Goal: Task Accomplishment & Management: Manage account settings

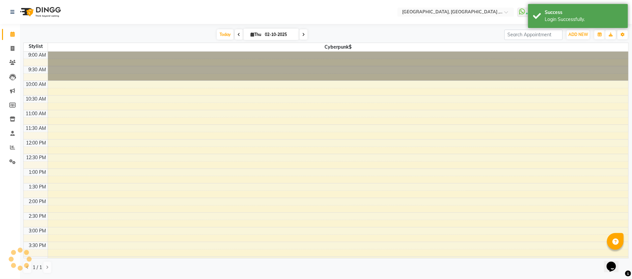
select select "en"
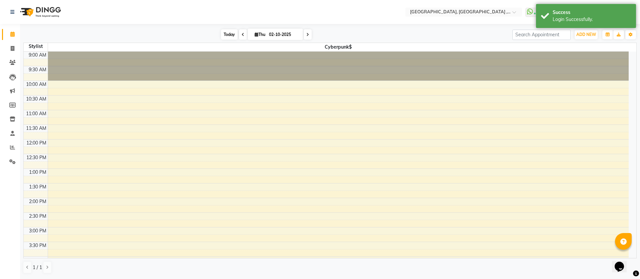
click at [225, 33] on span "Today" at bounding box center [229, 34] width 17 height 10
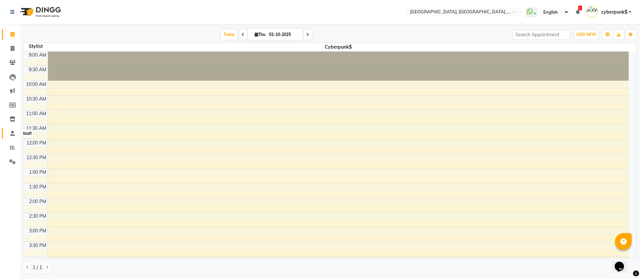
click at [9, 132] on span at bounding box center [13, 134] width 12 height 8
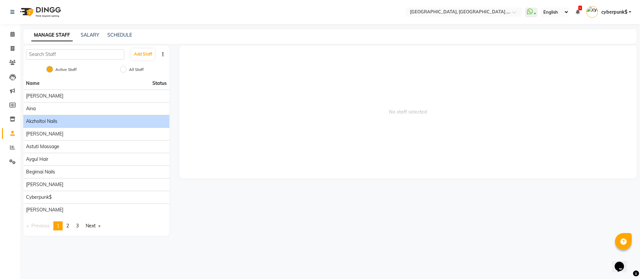
click at [44, 121] on span "Akzholtoi nails" at bounding box center [41, 121] width 31 height 7
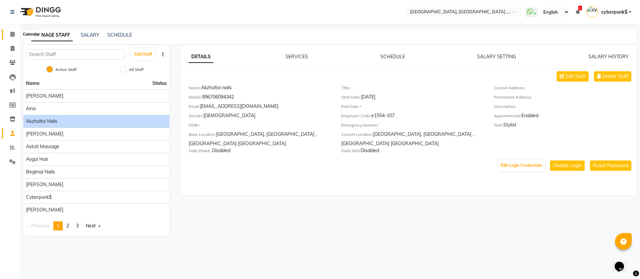
click at [12, 32] on icon at bounding box center [12, 34] width 4 height 5
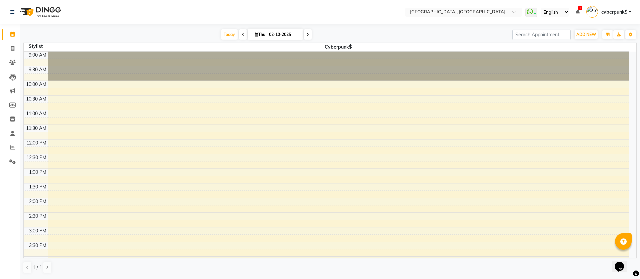
click at [602, 12] on span "cyberpunk$" at bounding box center [614, 12] width 26 height 7
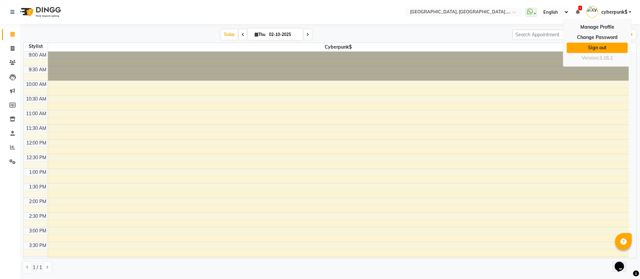
click at [595, 44] on link "Sign out" at bounding box center [596, 48] width 61 height 10
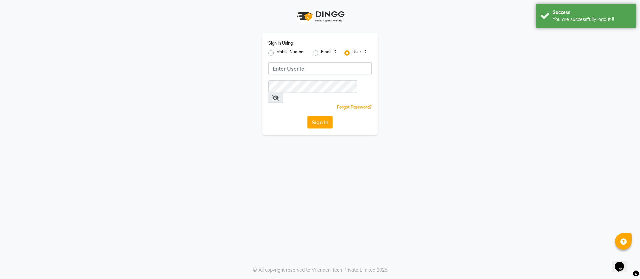
click at [277, 52] on label "Mobile Number" at bounding box center [290, 53] width 29 height 8
click at [277, 52] on input "Mobile Number" at bounding box center [278, 51] width 4 height 4
radio input "true"
radio input "false"
click at [282, 65] on div at bounding box center [280, 68] width 22 height 7
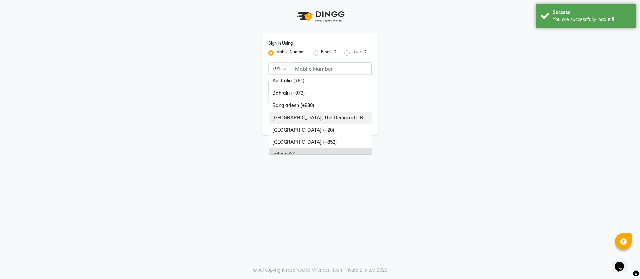
scroll to position [167, 0]
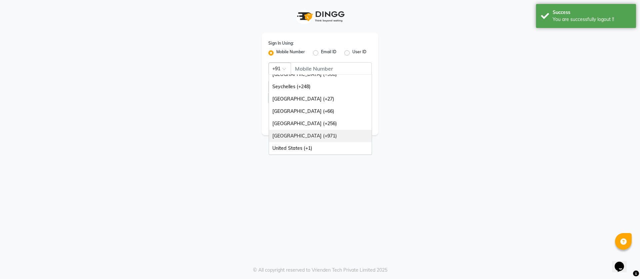
click at [293, 133] on div "[GEOGRAPHIC_DATA] (+971)" at bounding box center [320, 136] width 103 height 12
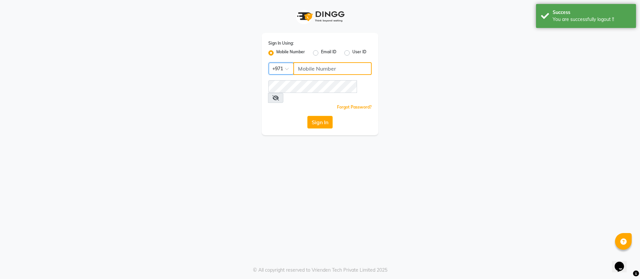
click at [317, 65] on input "Username" at bounding box center [332, 68] width 78 height 13
type input "543944492"
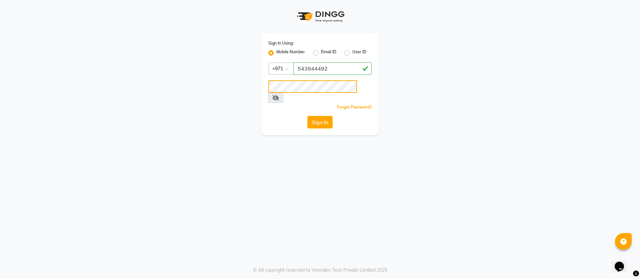
click at [307, 116] on button "Sign In" at bounding box center [319, 122] width 25 height 13
